Goal: Book appointment/travel/reservation

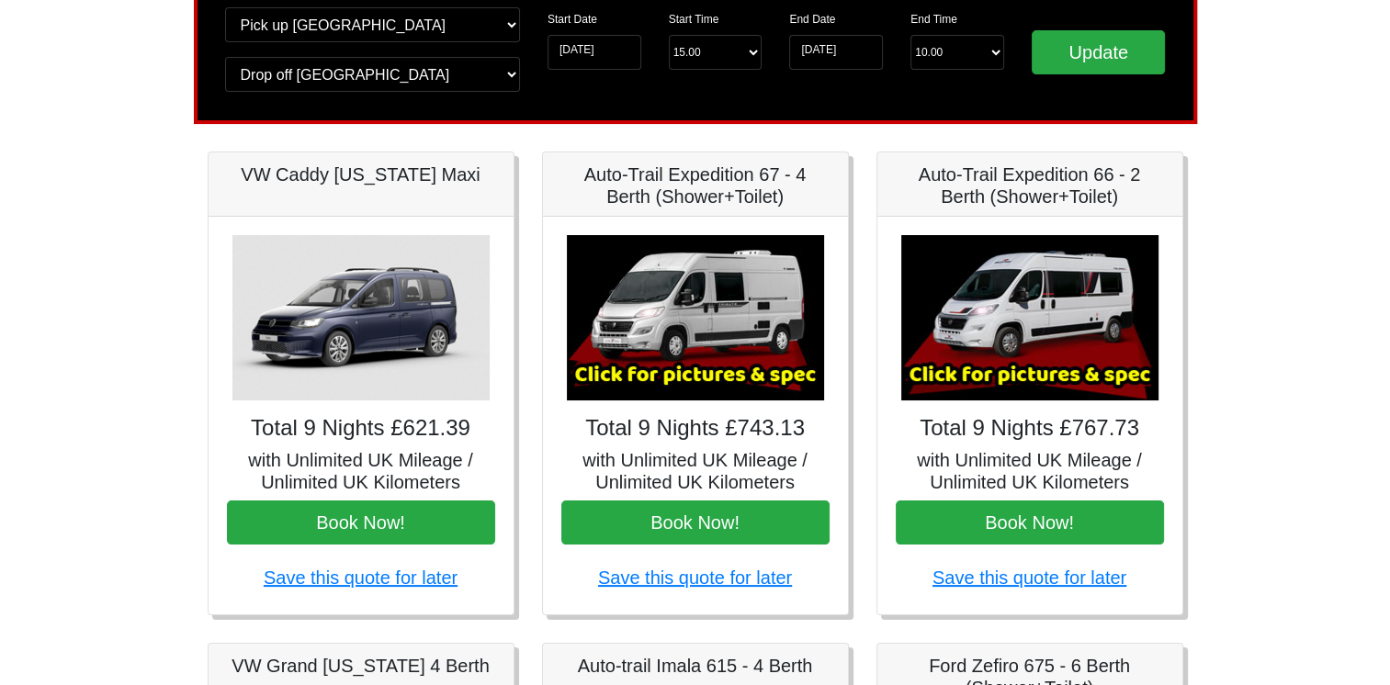
scroll to position [184, 0]
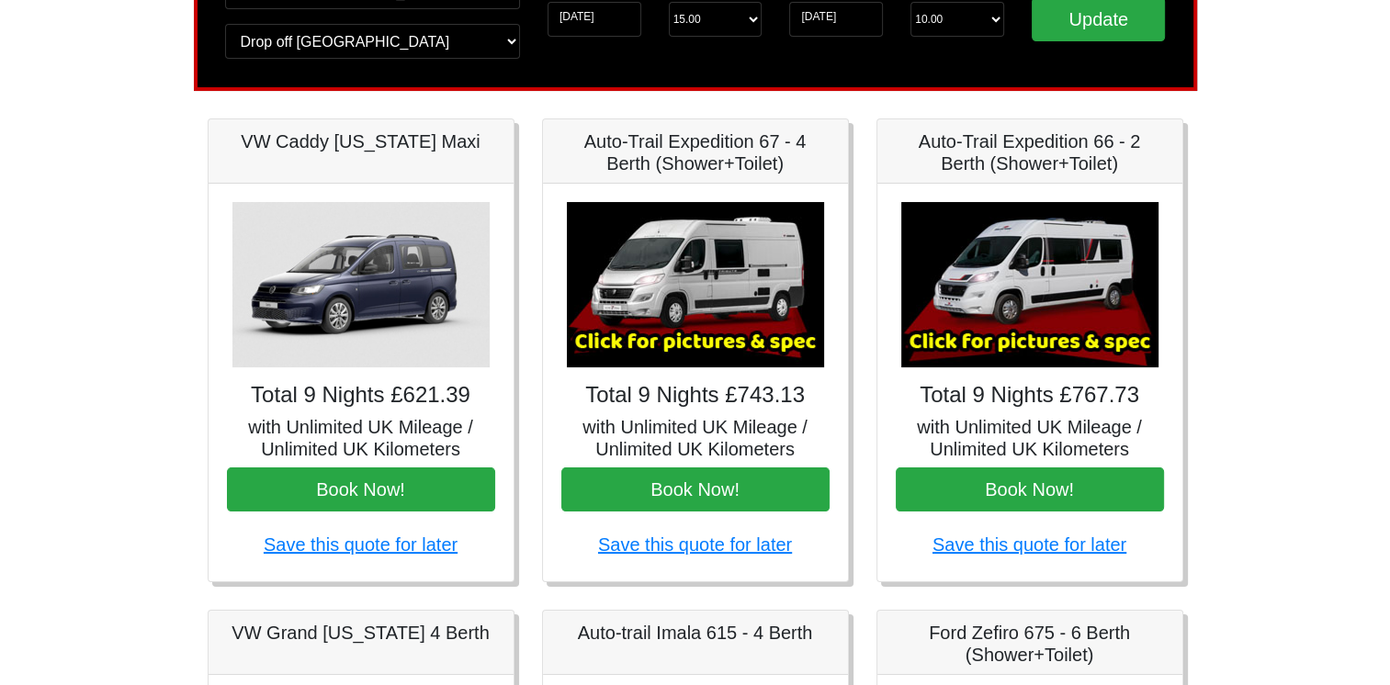
click at [710, 157] on h5 "Auto-Trail Expedition 67 - 4 Berth (Shower+Toilet)" at bounding box center [695, 152] width 268 height 44
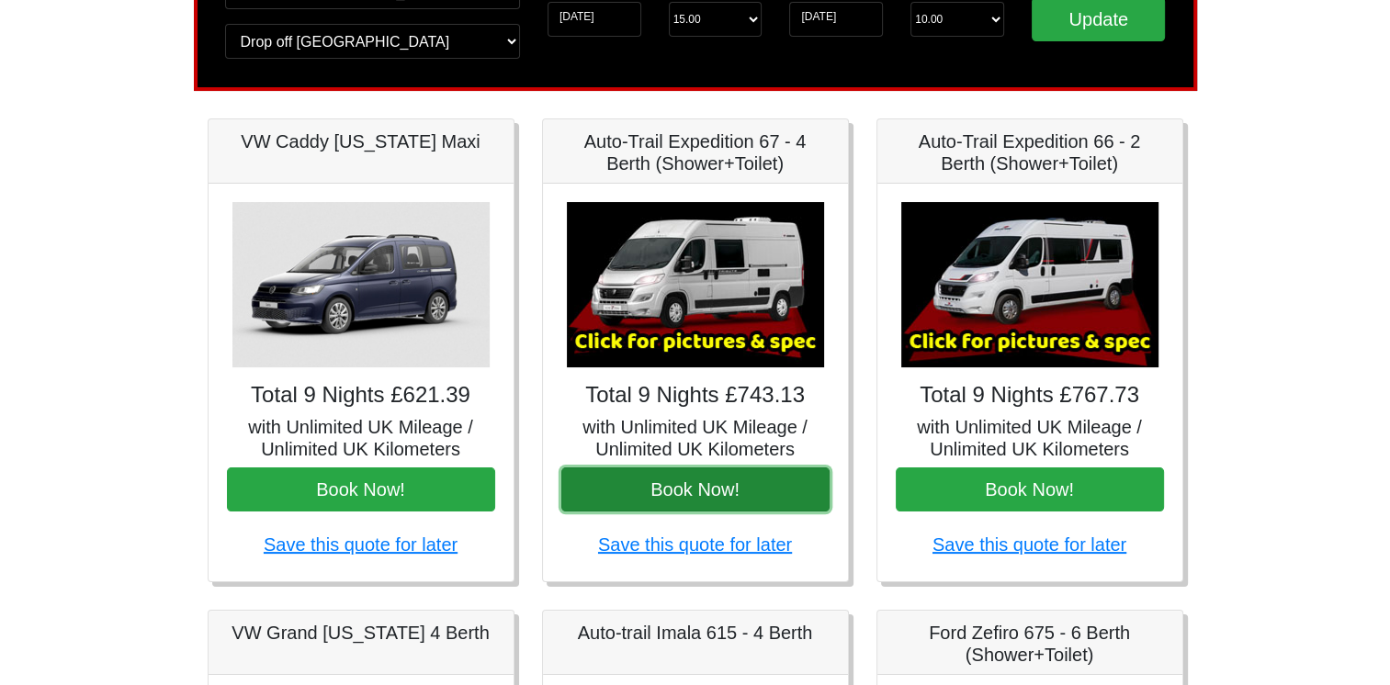
click at [654, 498] on button "Book Now!" at bounding box center [695, 490] width 268 height 44
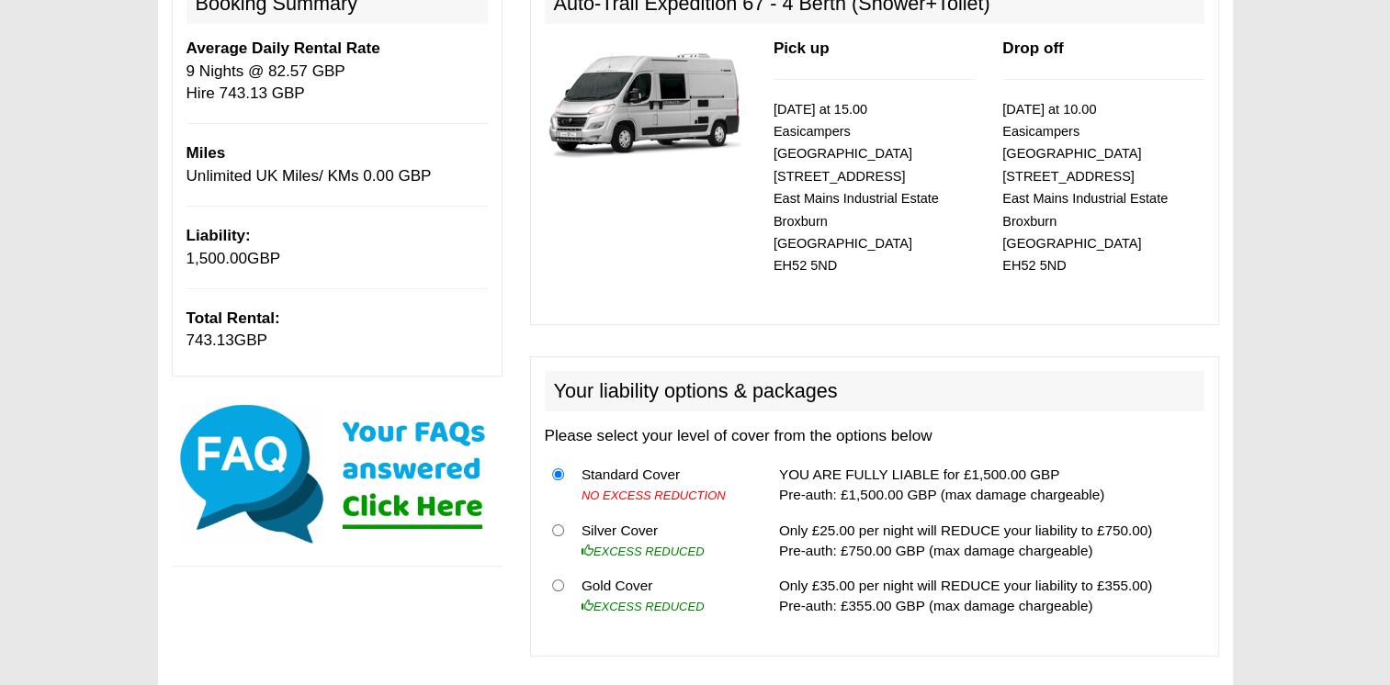
scroll to position [276, 0]
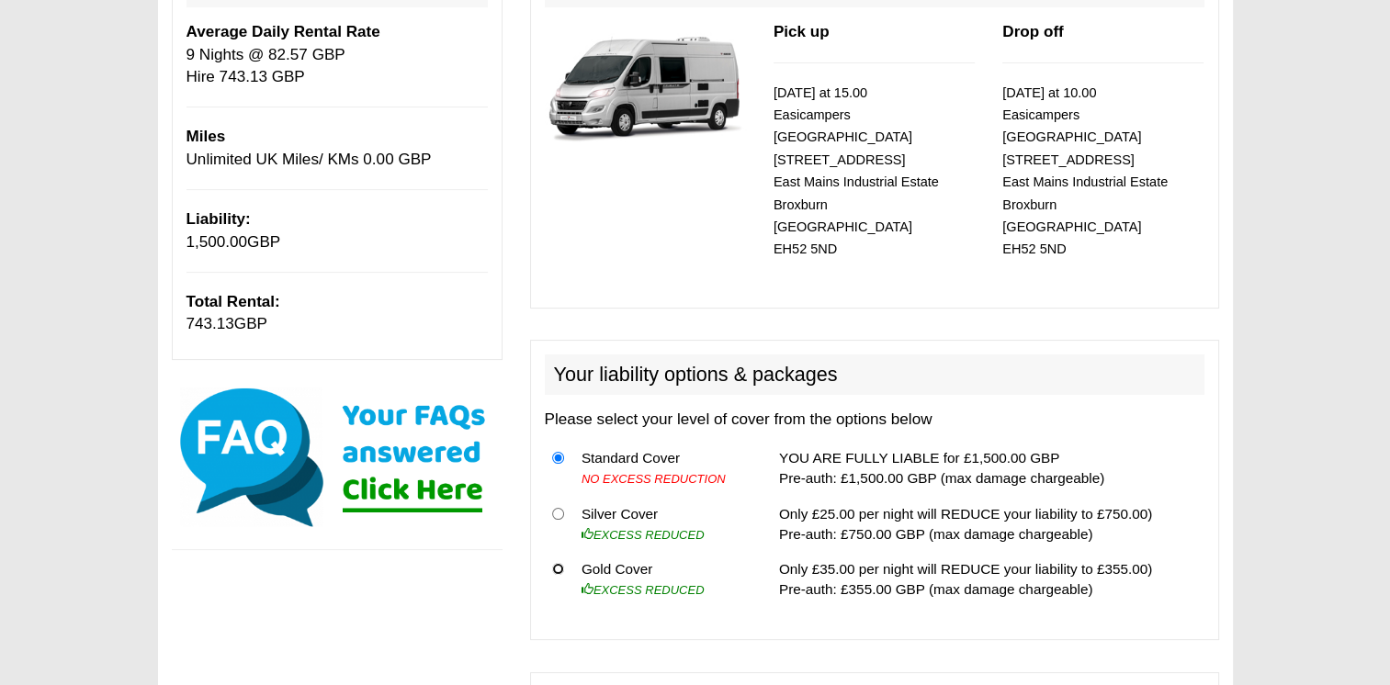
click at [555, 563] on input "radio" at bounding box center [558, 569] width 12 height 12
radio input "true"
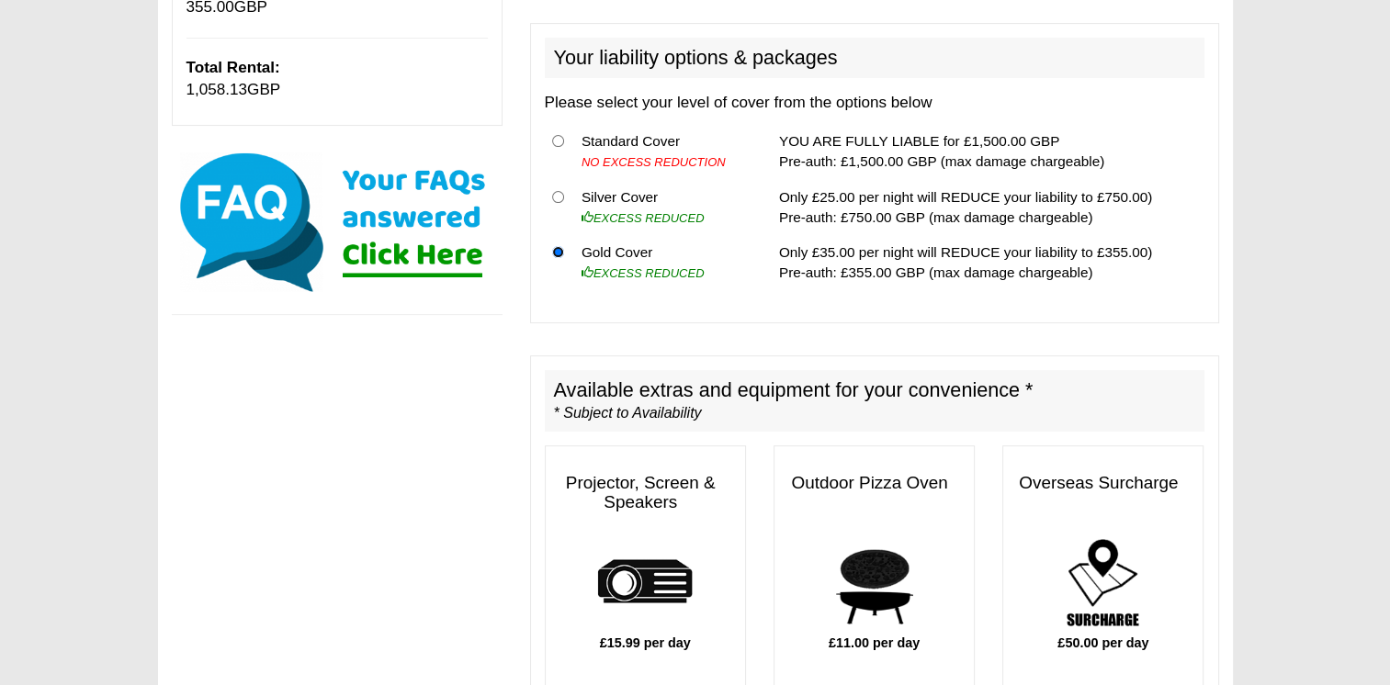
scroll to position [643, 0]
